Goal: Find specific page/section: Find specific page/section

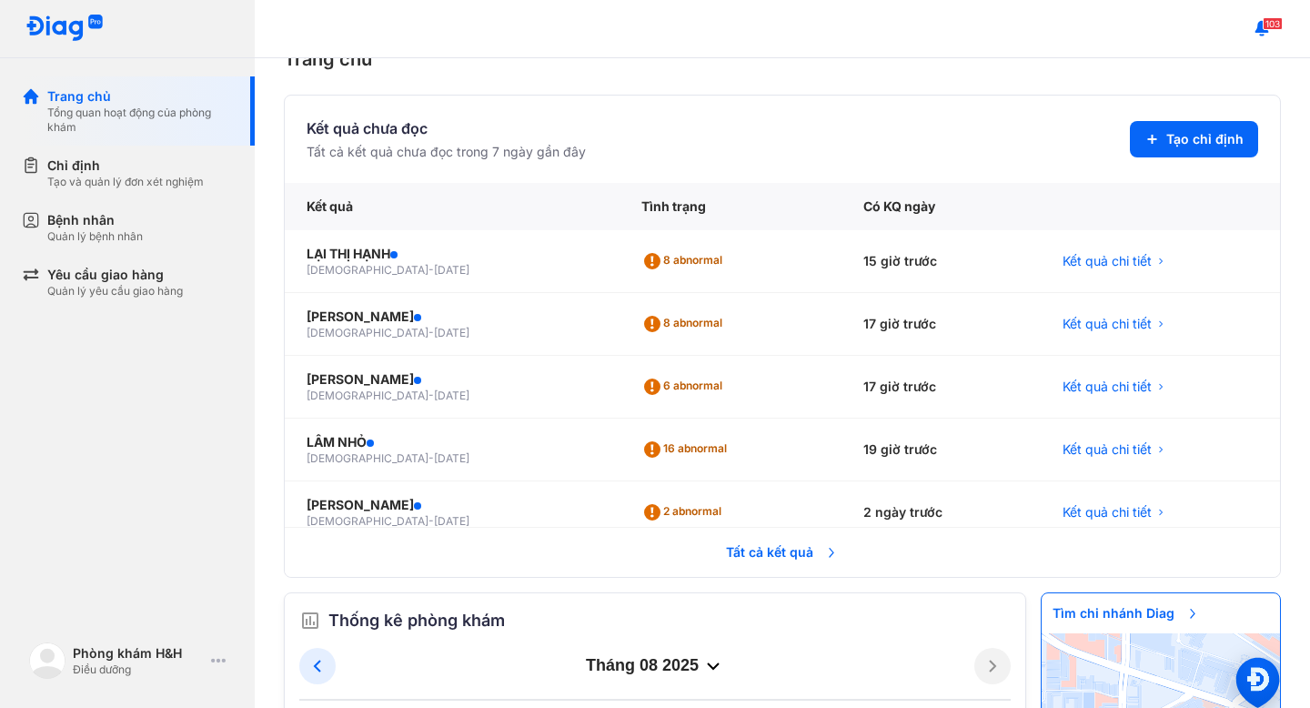
scroll to position [70, 0]
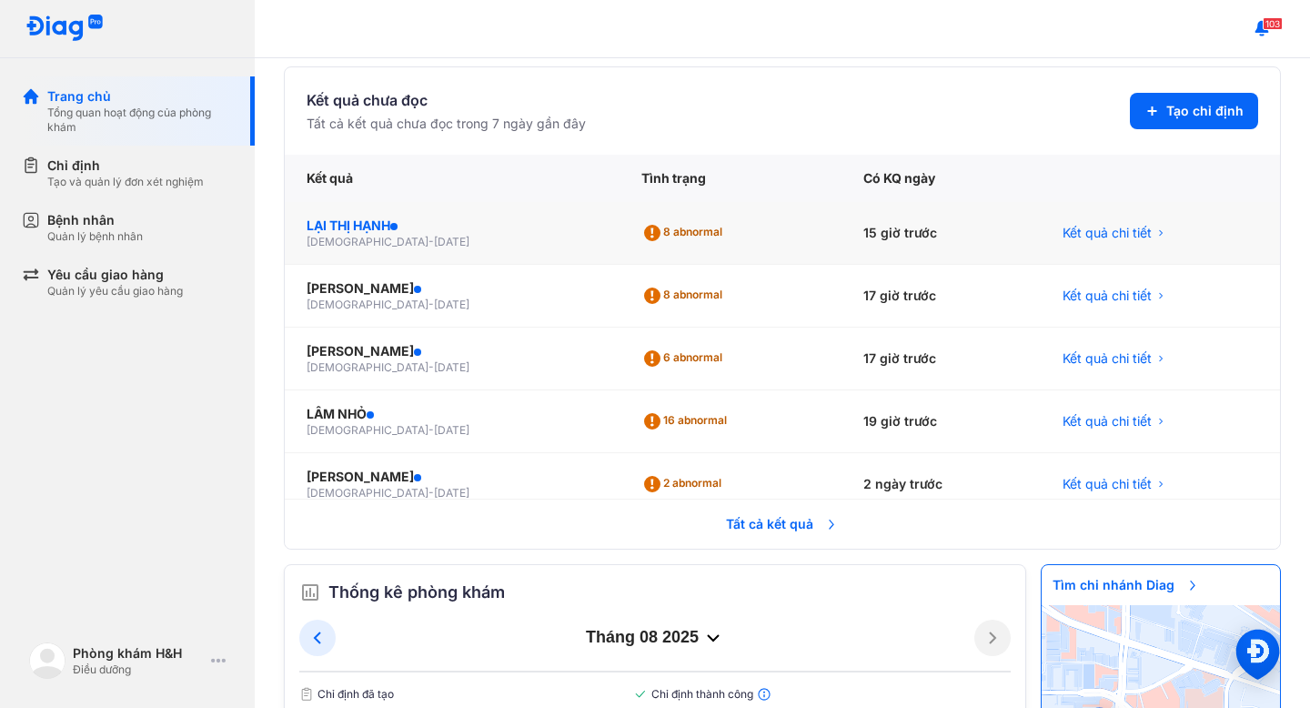
click at [368, 226] on div "LẠI THỊ HẠNH" at bounding box center [452, 225] width 291 height 18
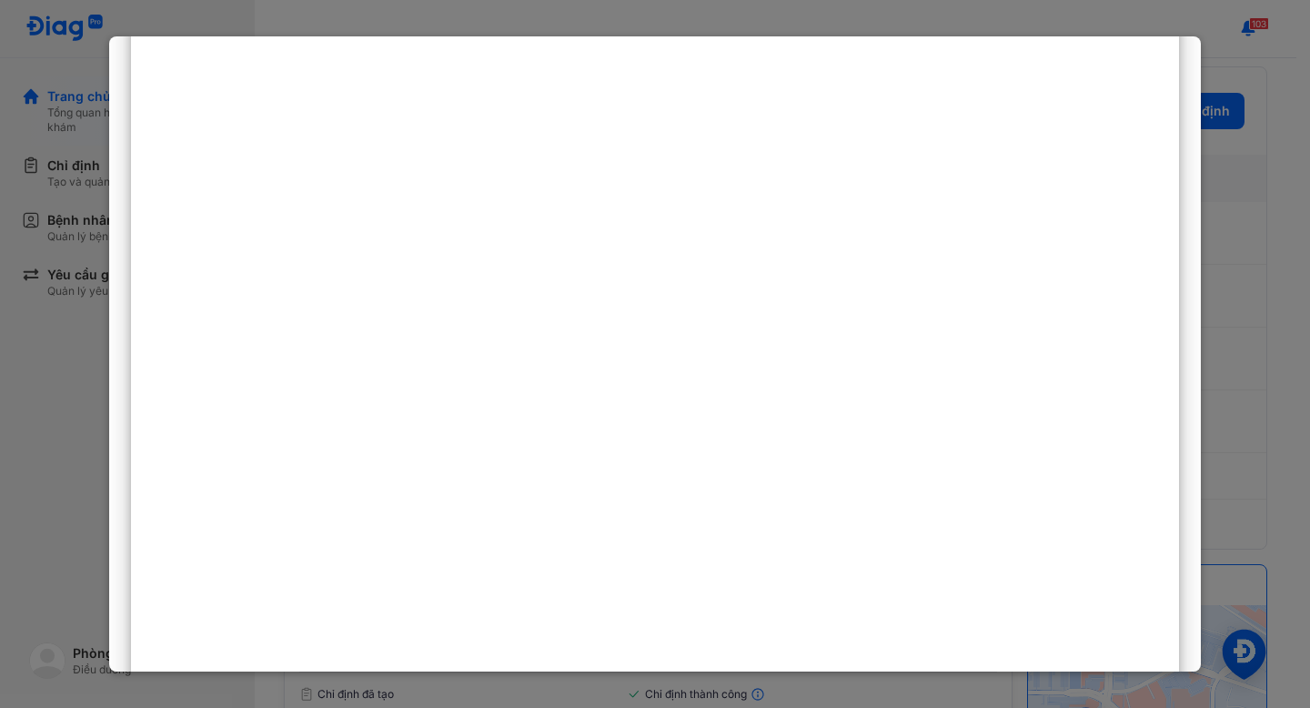
scroll to position [824, 0]
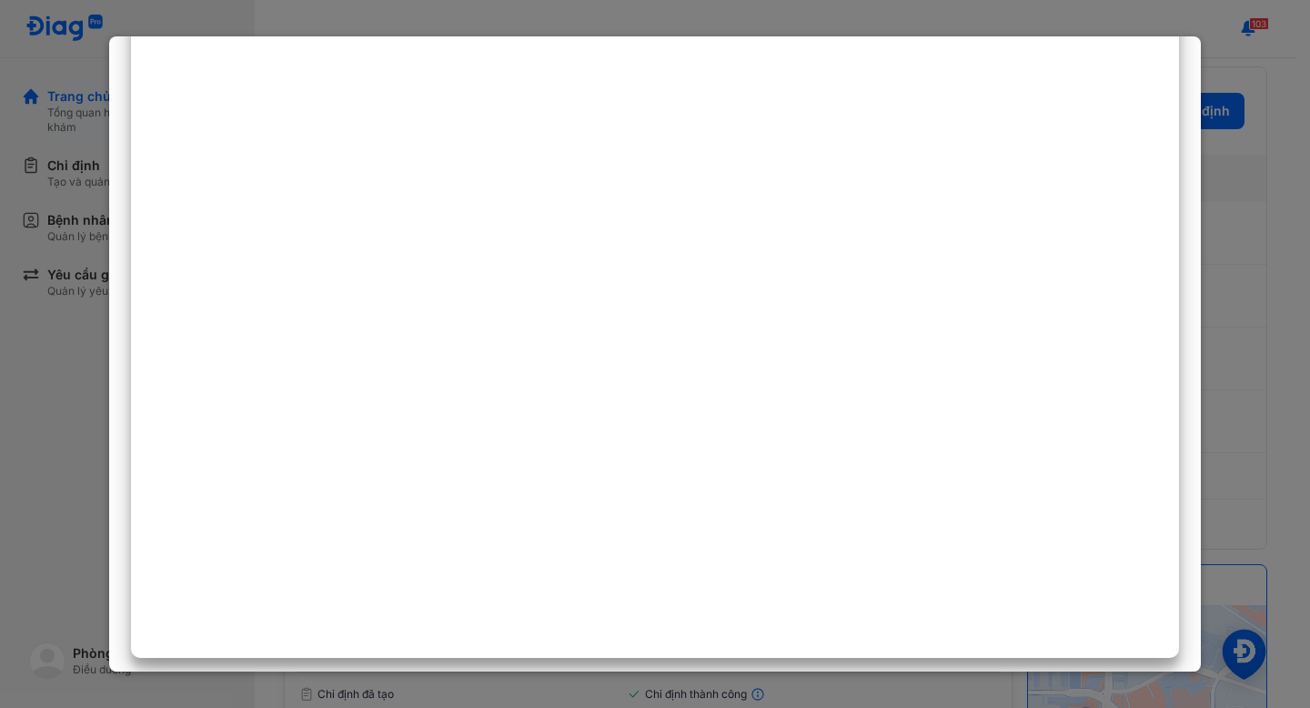
click at [0, 487] on div at bounding box center [655, 354] width 1310 height 708
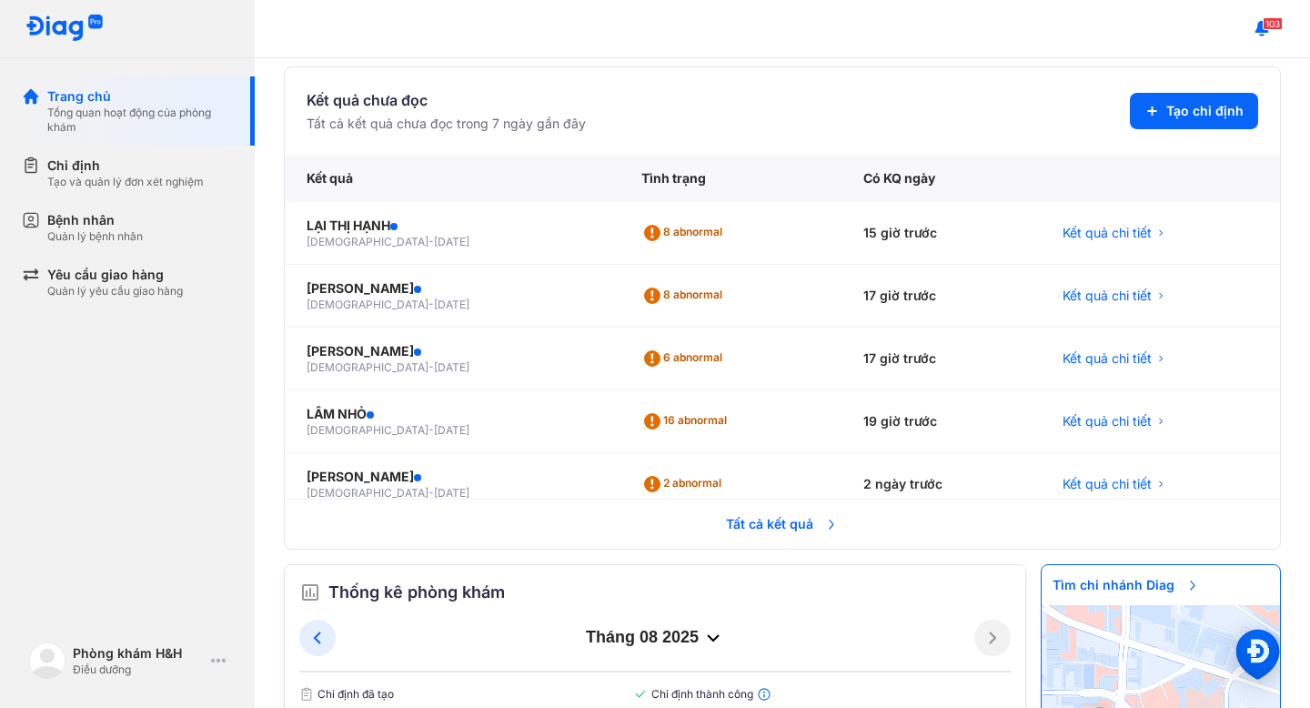
click at [749, 533] on span "Tất cả kết quả" at bounding box center [782, 524] width 135 height 40
